Goal: Task Accomplishment & Management: Use online tool/utility

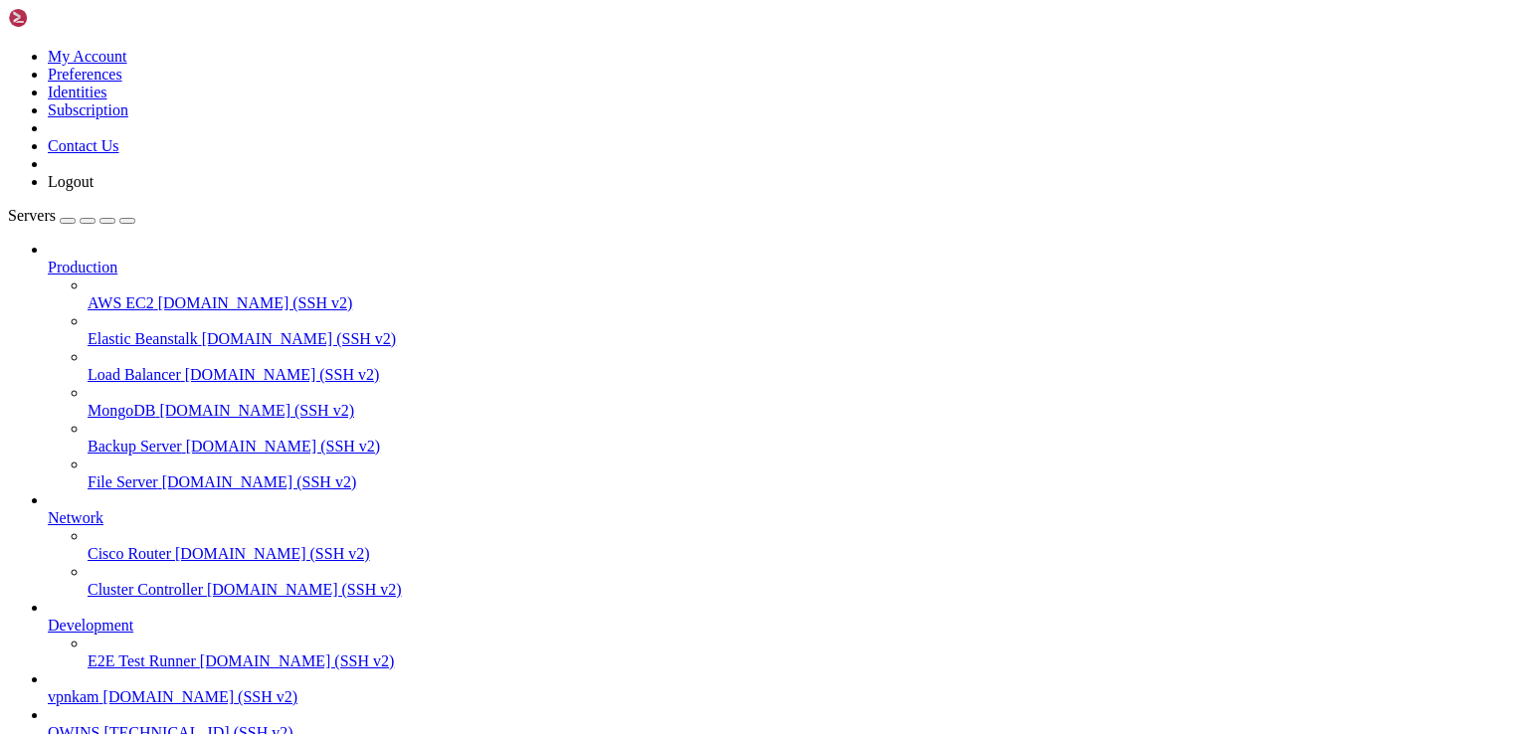
scroll to position [121, 0]
click at [103, 689] on span "[DOMAIN_NAME] (SSH v2)" at bounding box center [200, 697] width 195 height 17
click at [105, 689] on span "[DOMAIN_NAME] (SSH v2)" at bounding box center [200, 697] width 195 height 17
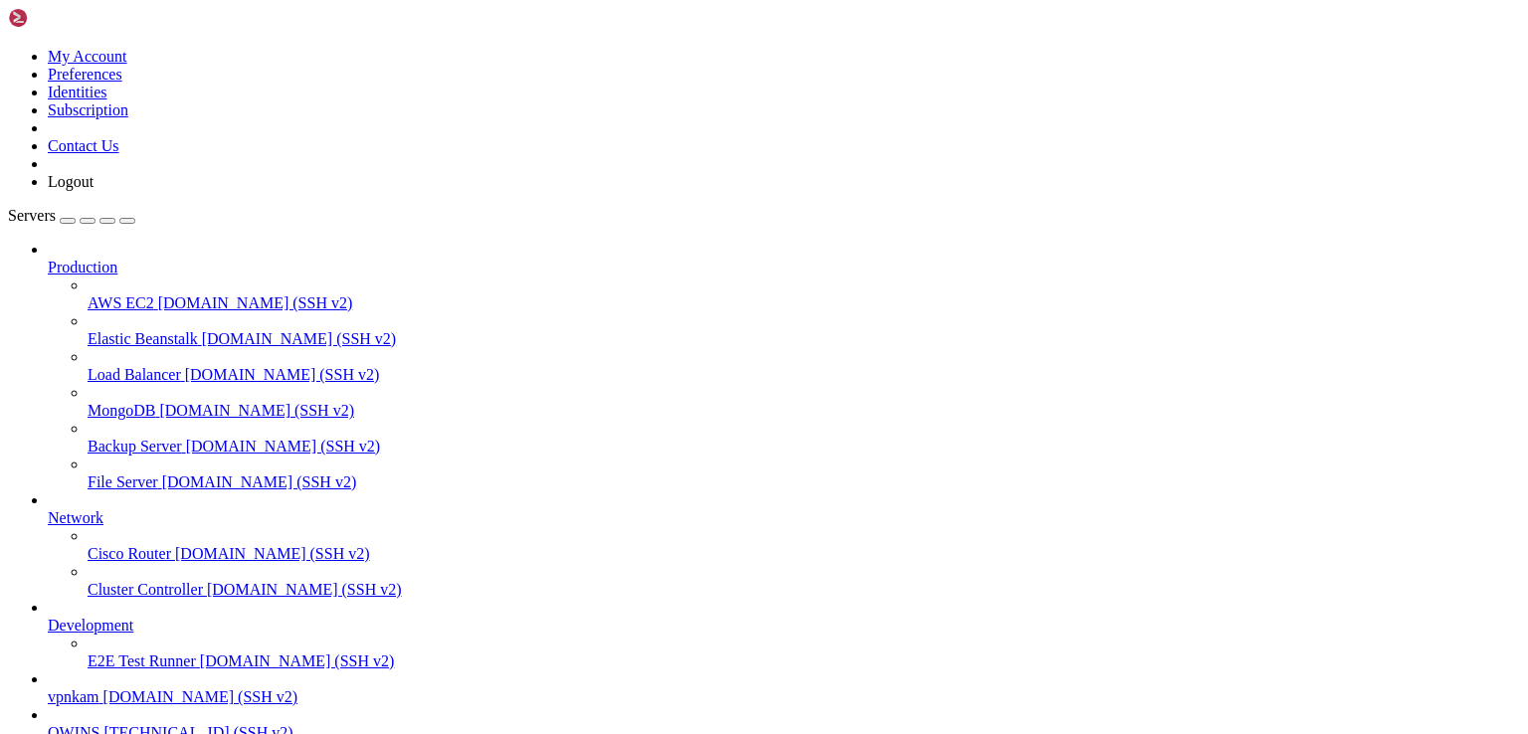
scroll to position [0, 0]
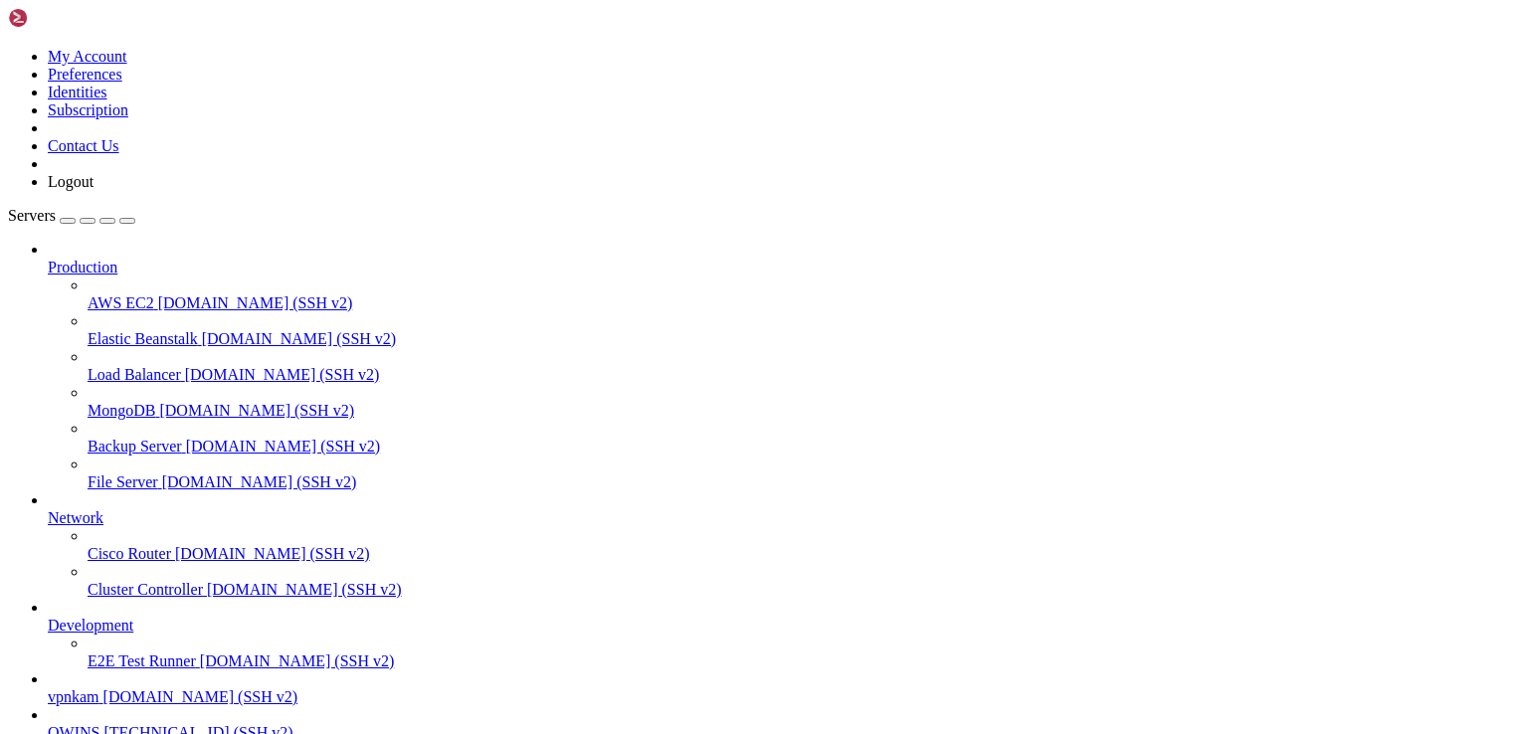
scroll to position [609, 0]
drag, startPoint x: 14, startPoint y: 1473, endPoint x: 417, endPoint y: 1473, distance: 403.0
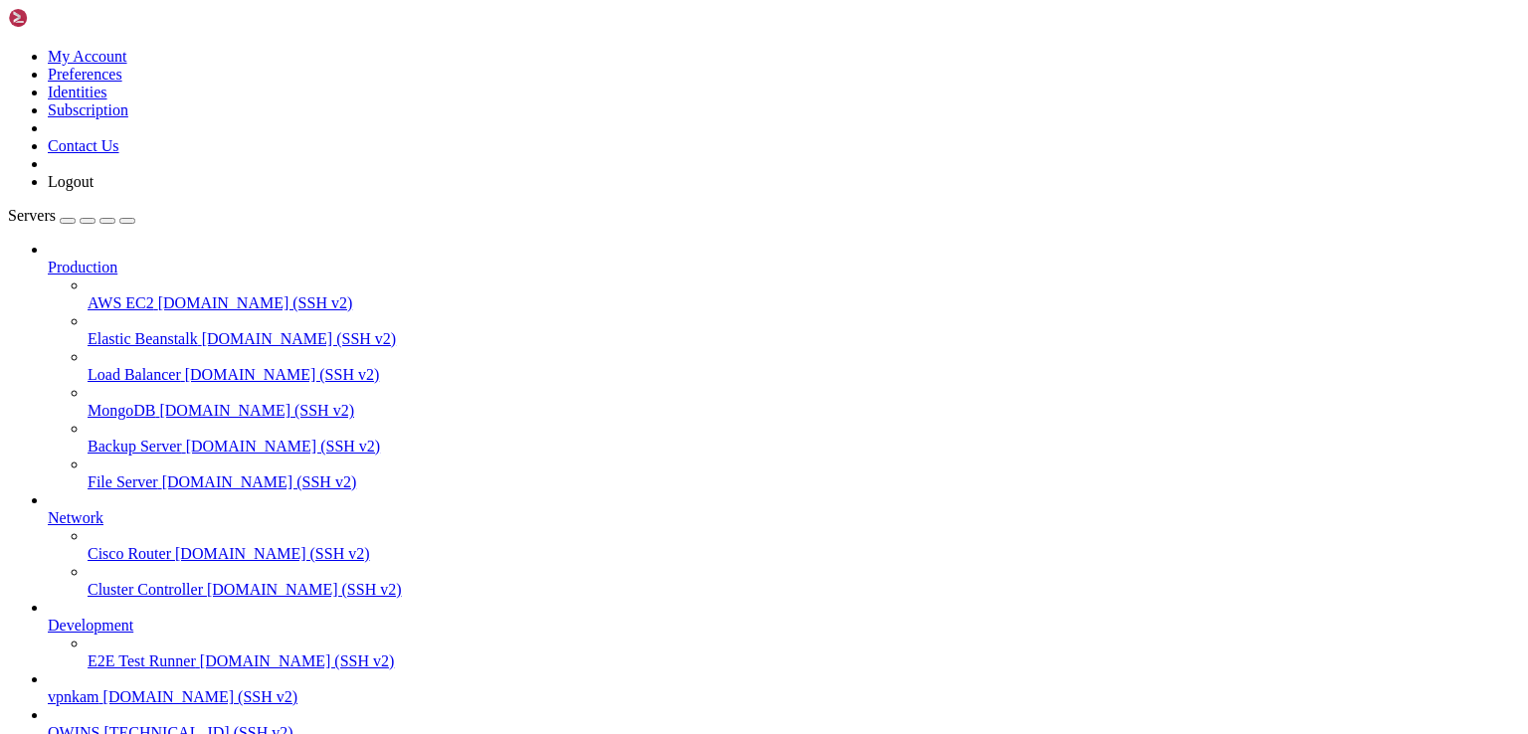
drag, startPoint x: 416, startPoint y: 1430, endPoint x: 498, endPoint y: 1433, distance: 82.6
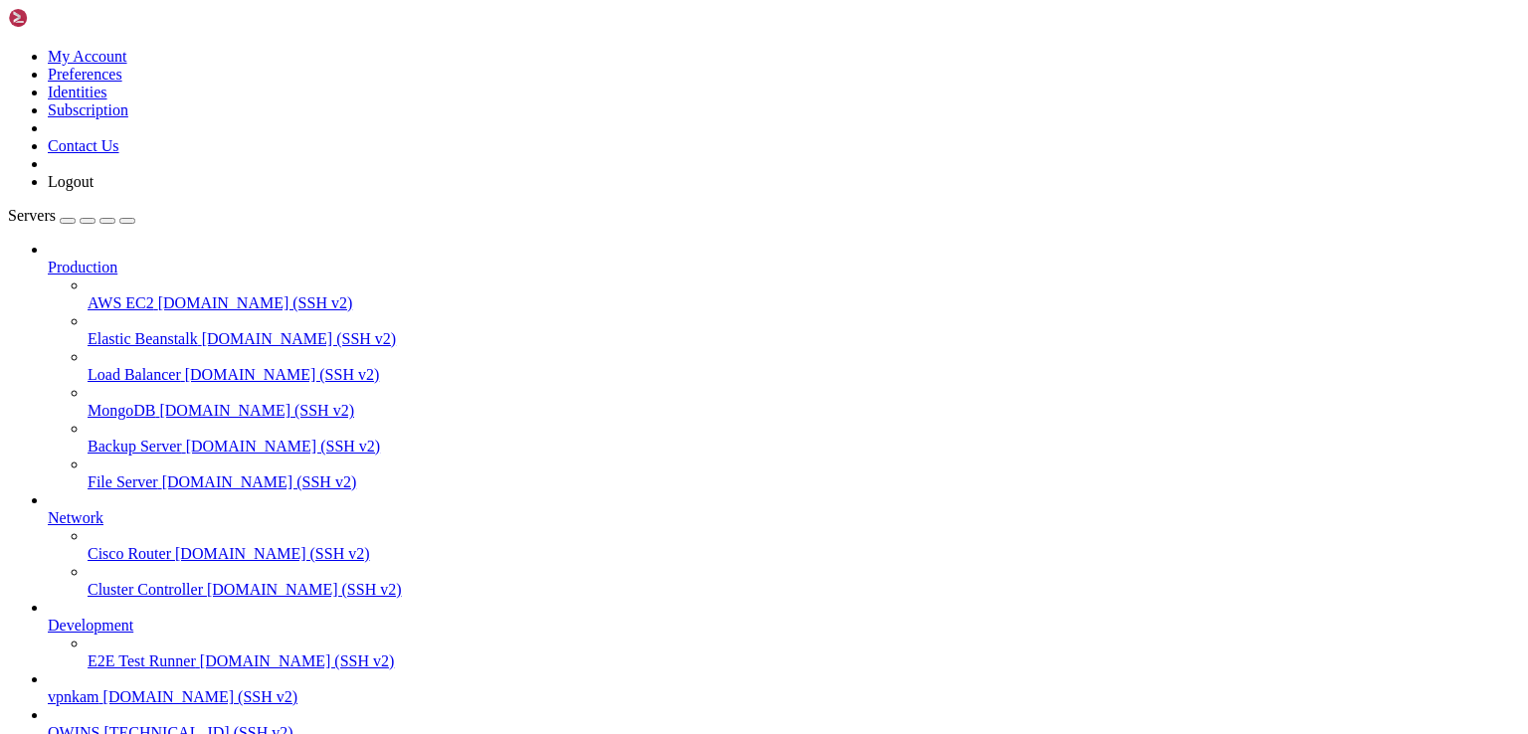
drag, startPoint x: 154, startPoint y: 1421, endPoint x: 317, endPoint y: 1420, distance: 163.2
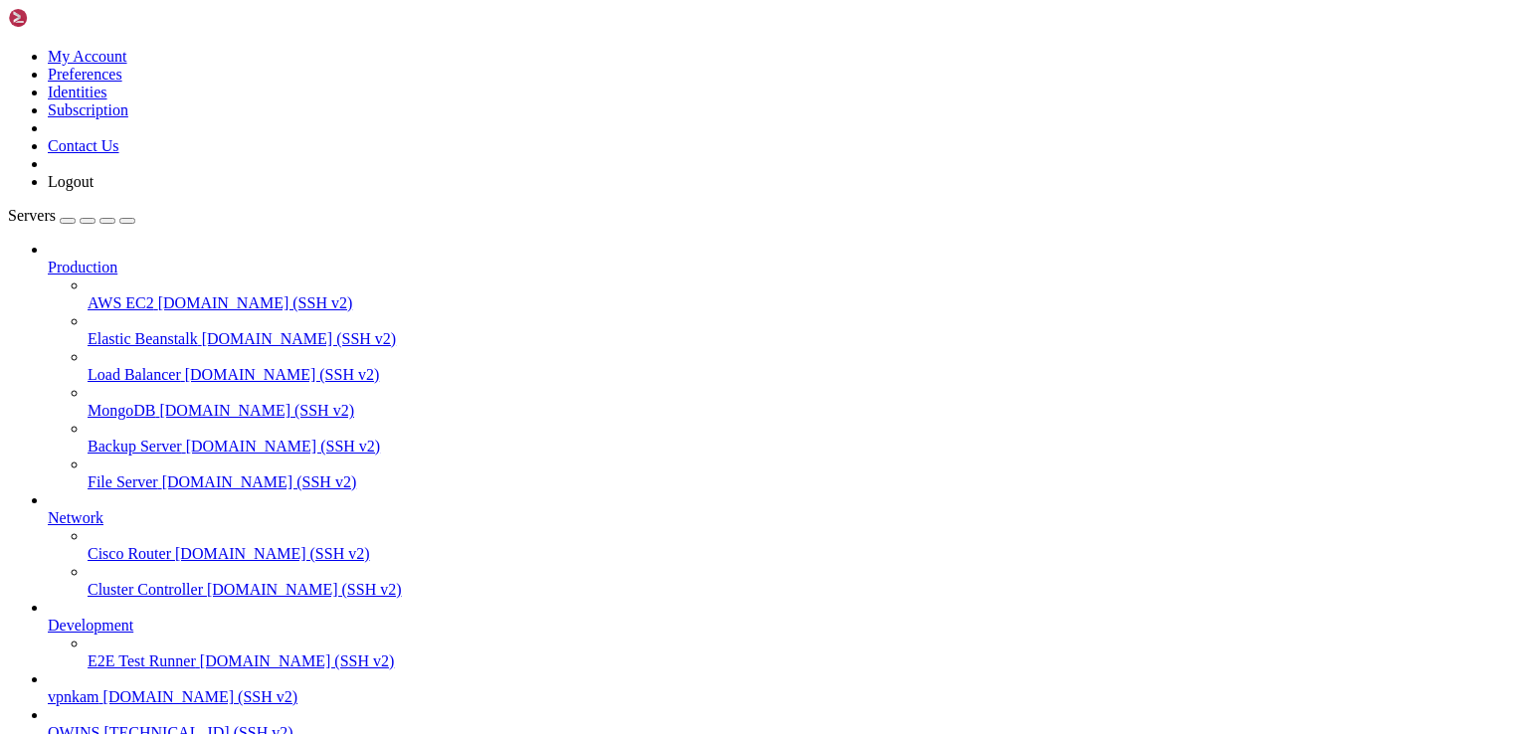
scroll to position [716, 0]
